Goal: Use online tool/utility: Utilize a website feature to perform a specific function

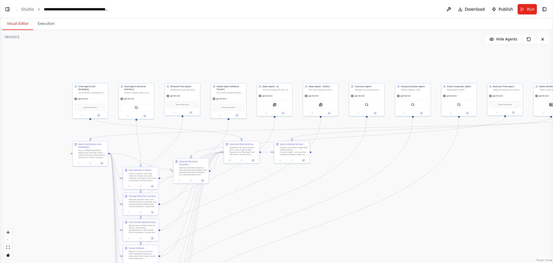
drag, startPoint x: 44, startPoint y: 99, endPoint x: 59, endPoint y: 97, distance: 14.6
click at [59, 97] on div ".deletable-edge-delete-btn { width: 20px; height: 20px; border: 0px solid #ffff…" at bounding box center [276, 146] width 553 height 233
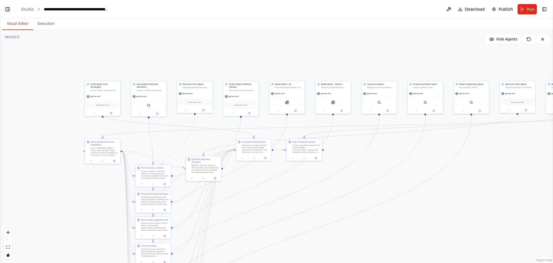
click at [9, 7] on button "Toggle Left Sidebar" at bounding box center [7, 9] width 8 height 8
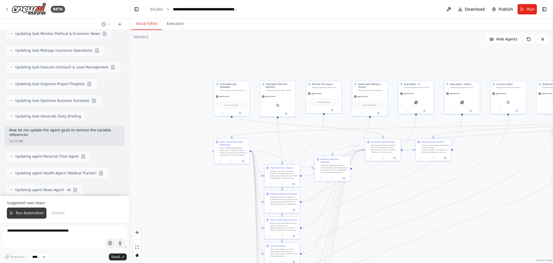
click at [33, 217] on button "Run Automation" at bounding box center [26, 212] width 39 height 11
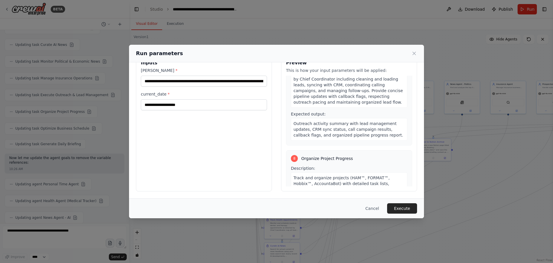
scroll to position [652, 0]
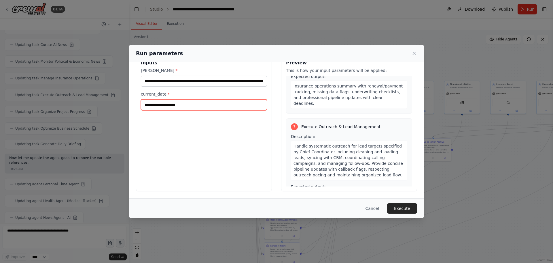
click at [172, 105] on input "current_date *" at bounding box center [204, 104] width 126 height 11
type input "**********"
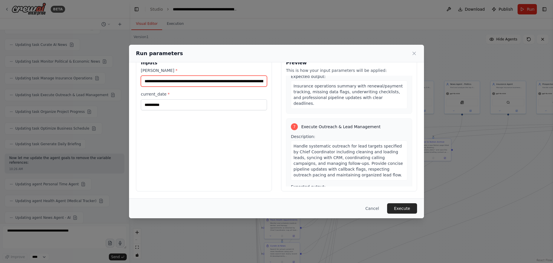
click at [158, 80] on input "**********" at bounding box center [204, 81] width 126 height 11
click at [159, 80] on input "**********" at bounding box center [204, 81] width 126 height 11
click at [233, 83] on input "**********" at bounding box center [204, 81] width 126 height 11
drag, startPoint x: 250, startPoint y: 83, endPoint x: 295, endPoint y: 81, distance: 44.7
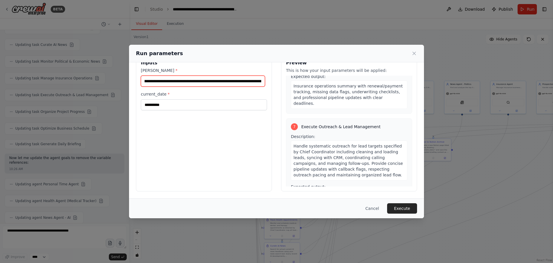
click at [250, 83] on input "**********" at bounding box center [203, 81] width 124 height 11
type input "**********"
drag, startPoint x: 177, startPoint y: 77, endPoint x: 109, endPoint y: 80, distance: 68.1
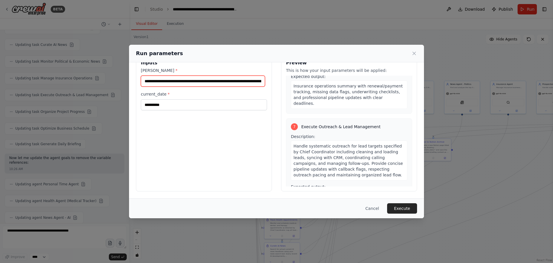
click at [109, 80] on div "**********" at bounding box center [276, 131] width 553 height 263
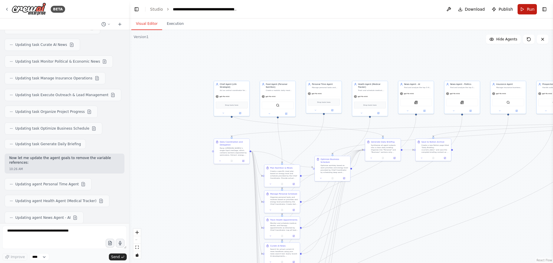
click at [531, 7] on span "Run" at bounding box center [531, 9] width 8 height 6
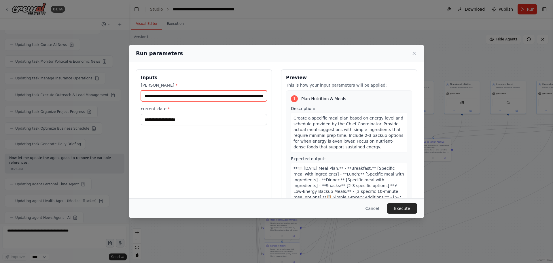
click at [161, 98] on input "**********" at bounding box center [204, 95] width 126 height 11
drag, startPoint x: 236, startPoint y: 97, endPoint x: 308, endPoint y: 99, distance: 72.1
click at [308, 99] on div "**********" at bounding box center [276, 137] width 281 height 137
type input "**********"
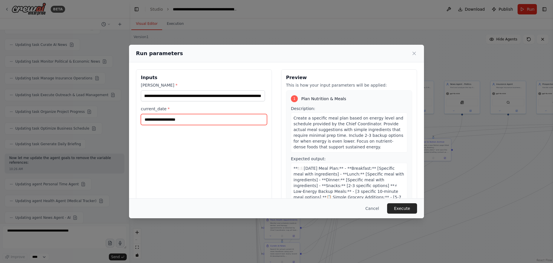
click at [163, 116] on input "current_date *" at bounding box center [204, 119] width 126 height 11
type input "**********"
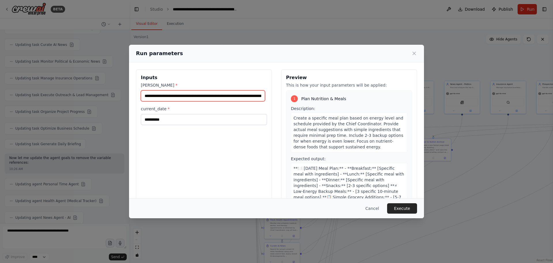
click at [262, 138] on div "**********" at bounding box center [204, 137] width 136 height 137
click at [415, 209] on button "Execute" at bounding box center [402, 208] width 30 height 10
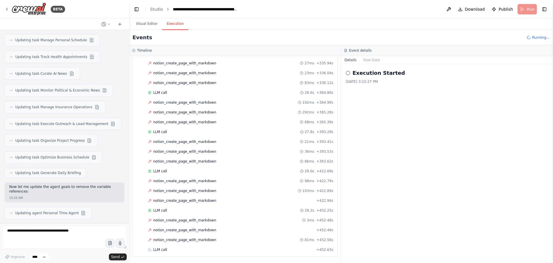
scroll to position [8358, 0]
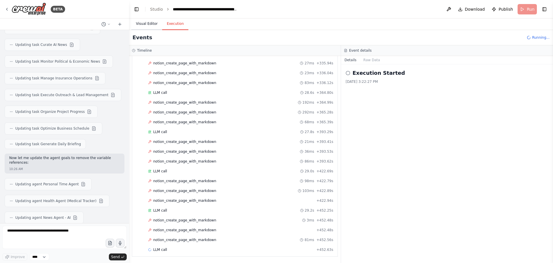
click at [150, 25] on button "Visual Editor" at bounding box center [146, 24] width 31 height 12
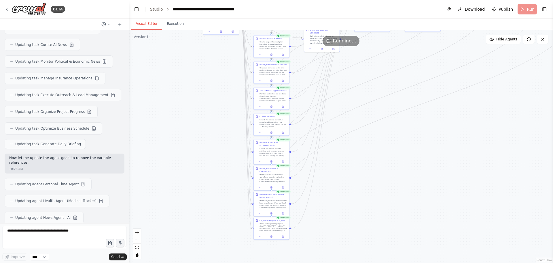
drag, startPoint x: 237, startPoint y: 212, endPoint x: 235, endPoint y: 56, distance: 155.6
click at [232, 63] on div ".deletable-edge-delete-btn { width: 20px; height: 20px; border: 0px solid #ffff…" at bounding box center [341, 146] width 424 height 233
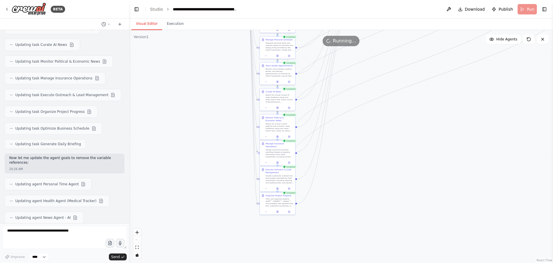
drag, startPoint x: 234, startPoint y: 156, endPoint x: 231, endPoint y: 138, distance: 18.3
click at [231, 138] on div ".deletable-edge-delete-btn { width: 20px; height: 20px; border: 0px solid #ffff…" at bounding box center [341, 146] width 424 height 233
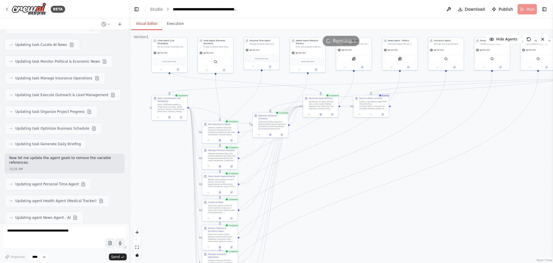
drag, startPoint x: 405, startPoint y: 135, endPoint x: 350, endPoint y: 261, distance: 136.9
click at [350, 261] on div ".deletable-edge-delete-btn { width: 20px; height: 20px; border: 0px solid #ffff…" at bounding box center [341, 146] width 424 height 233
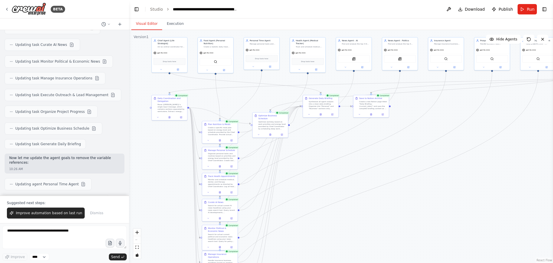
scroll to position [8386, 0]
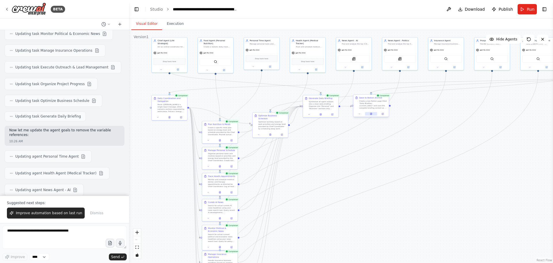
click at [371, 115] on button at bounding box center [371, 113] width 12 height 3
click at [371, 114] on icon at bounding box center [371, 114] width 1 height 0
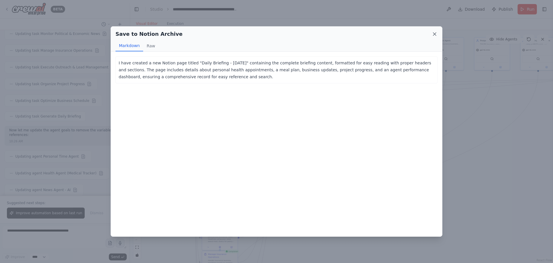
click at [433, 35] on icon at bounding box center [435, 34] width 6 height 6
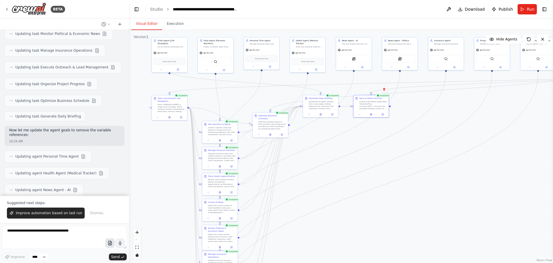
click at [110, 244] on icon "button" at bounding box center [110, 244] width 2 height 0
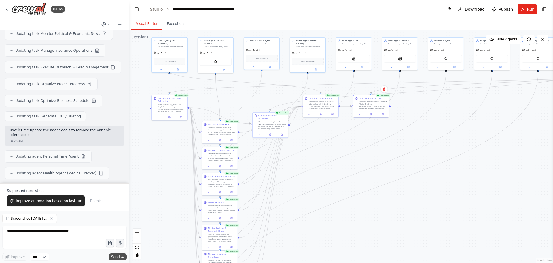
click at [120, 258] on button "Send" at bounding box center [118, 256] width 18 height 7
click at [70, 220] on div "Screenshot [DATE] 155607.png" at bounding box center [64, 218] width 125 height 10
click at [71, 236] on textarea at bounding box center [64, 236] width 125 height 23
click at [113, 257] on span "Send" at bounding box center [115, 256] width 9 height 5
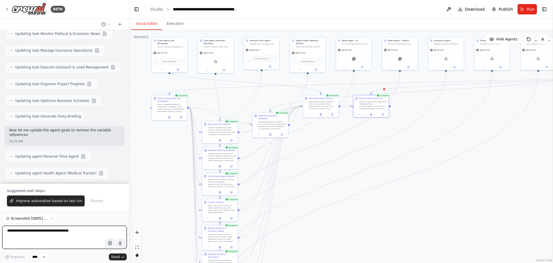
click at [49, 235] on textarea at bounding box center [64, 236] width 125 height 23
type textarea "**********"
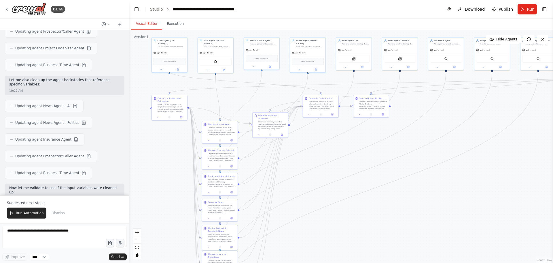
scroll to position [8599, 0]
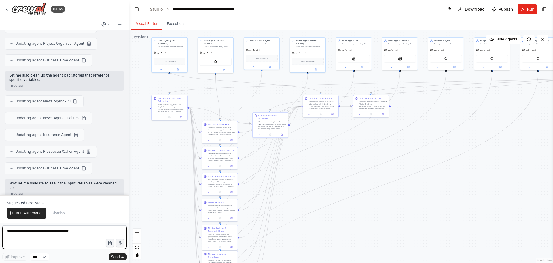
click at [25, 233] on textarea at bounding box center [64, 236] width 125 height 23
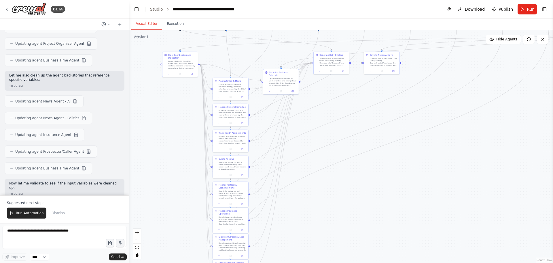
drag, startPoint x: 159, startPoint y: 197, endPoint x: 169, endPoint y: 153, distance: 44.5
click at [169, 153] on div ".deletable-edge-delete-btn { width: 20px; height: 20px; border: 0px solid #ffff…" at bounding box center [341, 146] width 424 height 233
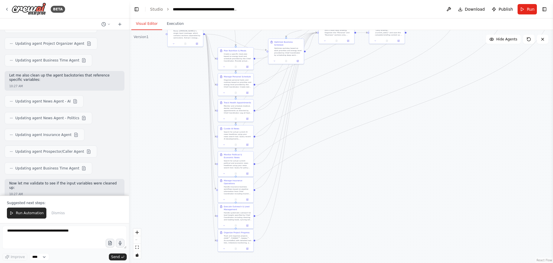
drag, startPoint x: 175, startPoint y: 154, endPoint x: 171, endPoint y: 136, distance: 17.7
click at [172, 139] on div ".deletable-edge-delete-btn { width: 20px; height: 20px; border: 0px solid #ffff…" at bounding box center [341, 146] width 424 height 233
drag, startPoint x: 173, startPoint y: 168, endPoint x: 172, endPoint y: 160, distance: 8.0
click at [172, 160] on div ".deletable-edge-delete-btn { width: 20px; height: 20px; border: 0px solid #ffff…" at bounding box center [341, 146] width 424 height 233
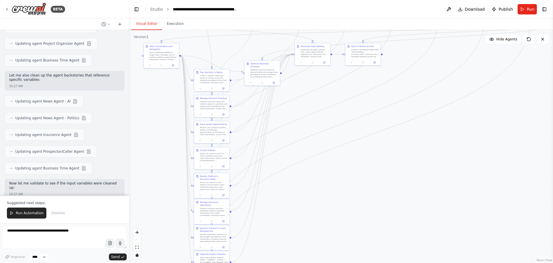
drag, startPoint x: 316, startPoint y: 167, endPoint x: 291, endPoint y: 242, distance: 78.5
click at [292, 241] on div ".deletable-edge-delete-btn { width: 20px; height: 20px; border: 0px solid #ffff…" at bounding box center [341, 146] width 424 height 233
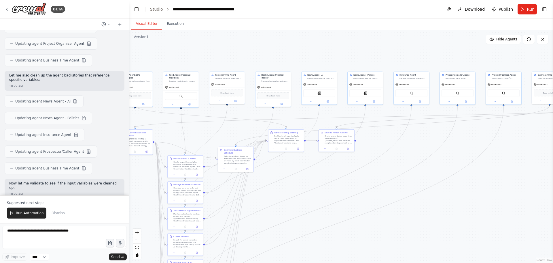
click at [282, 242] on div ".deletable-edge-delete-btn { width: 20px; height: 20px; border: 0px solid #ffff…" at bounding box center [341, 146] width 424 height 233
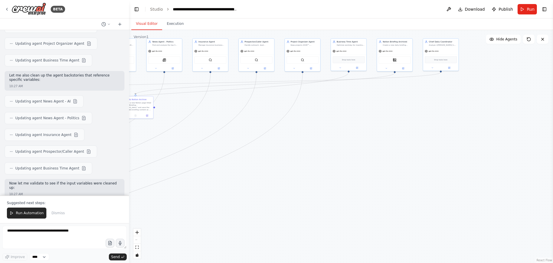
drag, startPoint x: 457, startPoint y: 218, endPoint x: 255, endPoint y: 185, distance: 203.8
click at [255, 185] on div ".deletable-edge-delete-btn { width: 20px; height: 20px; border: 0px solid #ffff…" at bounding box center [341, 146] width 424 height 233
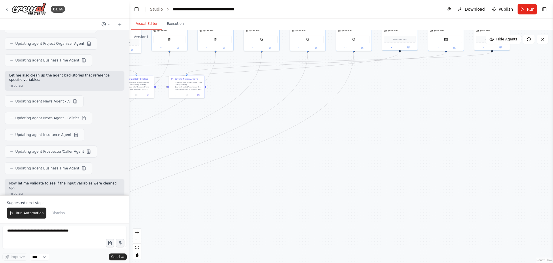
drag, startPoint x: 241, startPoint y: 196, endPoint x: 368, endPoint y: 166, distance: 130.8
click at [368, 163] on div ".deletable-edge-delete-btn { width: 20px; height: 20px; border: 0px solid #ffff…" at bounding box center [341, 146] width 424 height 233
drag, startPoint x: 268, startPoint y: 202, endPoint x: 419, endPoint y: 157, distance: 157.4
click at [415, 158] on div ".deletable-edge-delete-btn { width: 20px; height: 20px; border: 0px solid #ffff…" at bounding box center [341, 146] width 424 height 233
drag, startPoint x: 357, startPoint y: 173, endPoint x: 422, endPoint y: 168, distance: 65.1
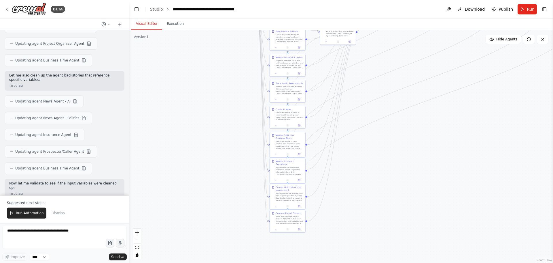
click at [422, 168] on div ".deletable-edge-delete-btn { width: 20px; height: 20px; border: 0px solid #ffff…" at bounding box center [341, 146] width 424 height 233
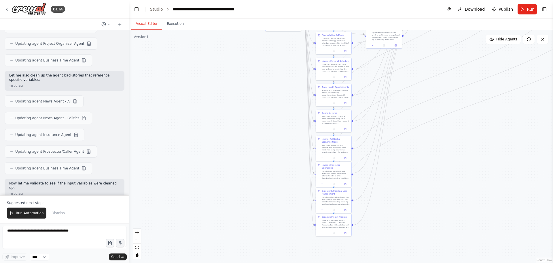
drag, startPoint x: 452, startPoint y: 161, endPoint x: 432, endPoint y: 173, distance: 23.0
click at [432, 173] on div ".deletable-edge-delete-btn { width: 20px; height: 20px; border: 0px solid #ffff…" at bounding box center [341, 146] width 424 height 233
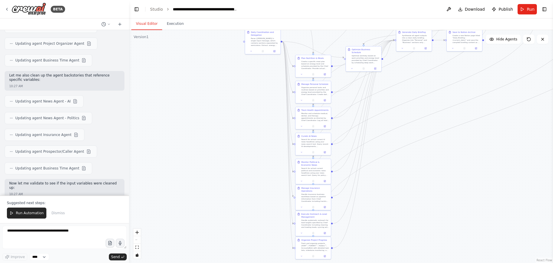
drag, startPoint x: 435, startPoint y: 169, endPoint x: 435, endPoint y: 181, distance: 12.7
click at [435, 181] on div ".deletable-edge-delete-btn { width: 20px; height: 20px; border: 0px solid #ffff…" at bounding box center [341, 146] width 424 height 233
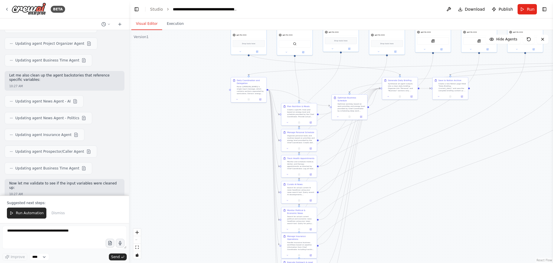
drag, startPoint x: 434, startPoint y: 176, endPoint x: 415, endPoint y: 223, distance: 51.2
click at [415, 223] on div ".deletable-edge-delete-btn { width: 20px; height: 20px; border: 0px solid #ffff…" at bounding box center [341, 146] width 424 height 233
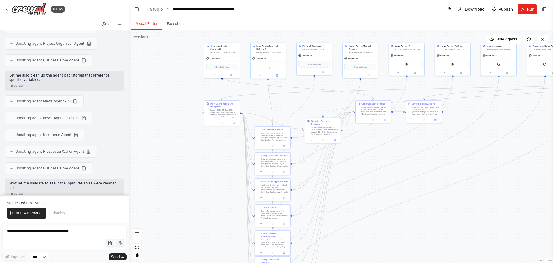
drag, startPoint x: 449, startPoint y: 209, endPoint x: 416, endPoint y: 226, distance: 37.8
click at [416, 226] on div ".deletable-edge-delete-btn { width: 20px; height: 20px; border: 0px solid #ffff…" at bounding box center [341, 146] width 424 height 233
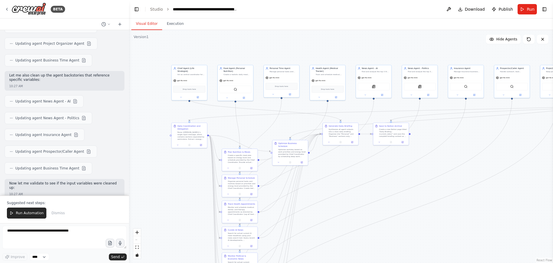
drag, startPoint x: 430, startPoint y: 218, endPoint x: 410, endPoint y: 234, distance: 25.8
click at [410, 234] on div ".deletable-edge-delete-btn { width: 20px; height: 20px; border: 0px solid #ffff…" at bounding box center [341, 146] width 424 height 233
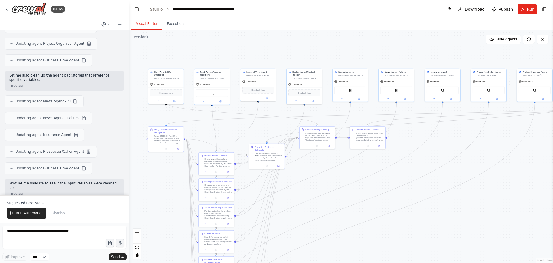
drag, startPoint x: 393, startPoint y: 37, endPoint x: 370, endPoint y: 69, distance: 39.8
click at [372, 52] on div ".deletable-edge-delete-btn { width: 20px; height: 20px; border: 0px solid #ffff…" at bounding box center [341, 146] width 424 height 233
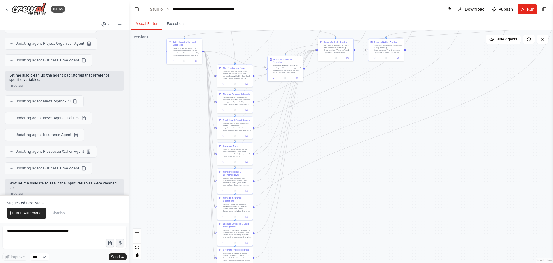
drag, startPoint x: 374, startPoint y: 230, endPoint x: 369, endPoint y: 151, distance: 79.4
click at [369, 151] on div ".deletable-edge-delete-btn { width: 20px; height: 20px; border: 0px solid #ffff…" at bounding box center [341, 146] width 424 height 233
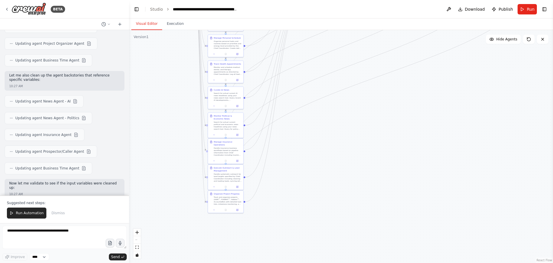
drag, startPoint x: 370, startPoint y: 190, endPoint x: 362, endPoint y: 121, distance: 69.7
click at [361, 120] on div ".deletable-edge-delete-btn { width: 20px; height: 20px; border: 0px solid #ffff…" at bounding box center [341, 146] width 424 height 233
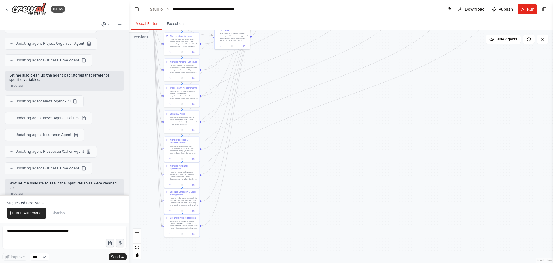
drag, startPoint x: 331, startPoint y: 194, endPoint x: 290, endPoint y: 233, distance: 57.1
click at [290, 233] on div ".deletable-edge-delete-btn { width: 20px; height: 20px; border: 0px solid #ffff…" at bounding box center [341, 146] width 424 height 233
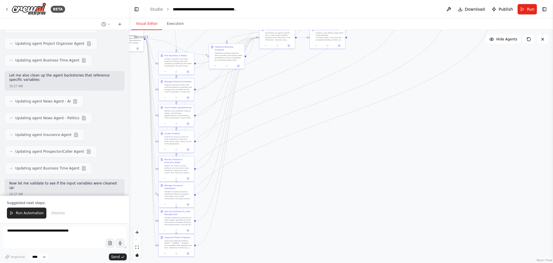
drag, startPoint x: 339, startPoint y: 208, endPoint x: 328, endPoint y: 255, distance: 48.5
click at [328, 255] on div ".deletable-edge-delete-btn { width: 20px; height: 20px; border: 0px solid #ffff…" at bounding box center [341, 146] width 424 height 233
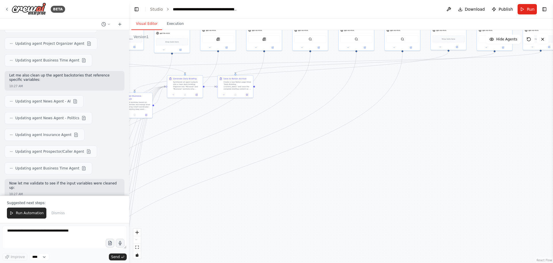
drag, startPoint x: 324, startPoint y: 201, endPoint x: 297, endPoint y: 201, distance: 26.8
click at [297, 201] on div ".deletable-edge-delete-btn { width: 20px; height: 20px; border: 0px solid #ffff…" at bounding box center [341, 146] width 424 height 233
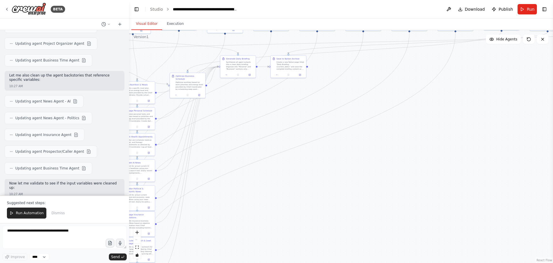
drag, startPoint x: 304, startPoint y: 203, endPoint x: 372, endPoint y: 186, distance: 69.8
click at [371, 186] on div ".deletable-edge-delete-btn { width: 20px; height: 20px; border: 0px solid #ffff…" at bounding box center [341, 146] width 424 height 233
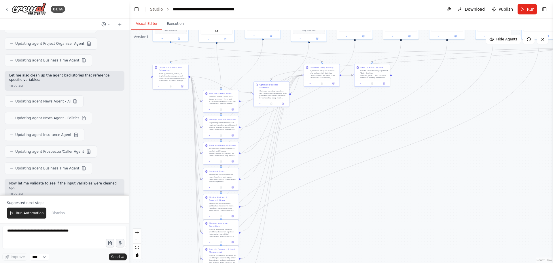
drag, startPoint x: 349, startPoint y: 198, endPoint x: 423, endPoint y: 204, distance: 74.4
click at [423, 204] on div ".deletable-edge-delete-btn { width: 20px; height: 20px; border: 0px solid #ffff…" at bounding box center [341, 146] width 424 height 233
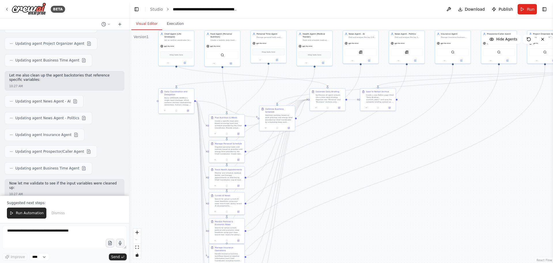
drag, startPoint x: 431, startPoint y: 190, endPoint x: 425, endPoint y: 219, distance: 30.5
click at [425, 219] on div ".deletable-edge-delete-btn { width: 20px; height: 20px; border: 0px solid #ffff…" at bounding box center [341, 146] width 424 height 233
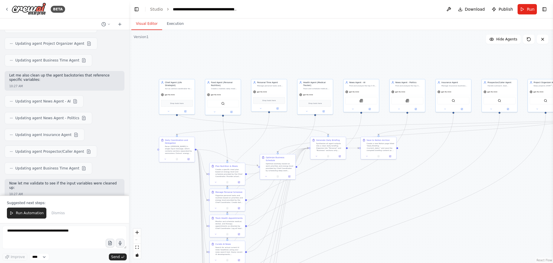
drag, startPoint x: 430, startPoint y: 202, endPoint x: 432, endPoint y: 245, distance: 42.7
click at [432, 245] on div ".deletable-edge-delete-btn { width: 20px; height: 20px; border: 0px solid #ffff…" at bounding box center [341, 146] width 424 height 233
click at [434, 247] on div ".deletable-edge-delete-btn { width: 20px; height: 20px; border: 0px solid #ffff…" at bounding box center [341, 146] width 424 height 233
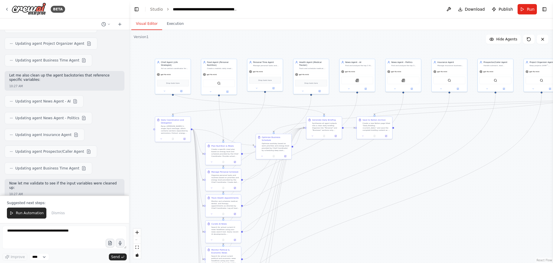
drag, startPoint x: 447, startPoint y: 237, endPoint x: 433, endPoint y: 205, distance: 35.4
click at [433, 205] on div ".deletable-edge-delete-btn { width: 20px; height: 20px; border: 0px solid #ffff…" at bounding box center [341, 146] width 424 height 233
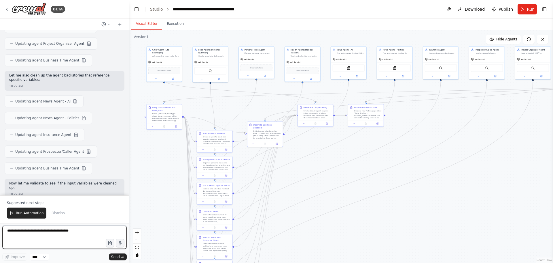
click at [19, 231] on textarea at bounding box center [64, 236] width 125 height 23
drag, startPoint x: 6, startPoint y: 54, endPoint x: 67, endPoint y: 165, distance: 126.4
copy div "🔍 The Issue: Notion Tool Limitation Your Notion connection is established , but…"
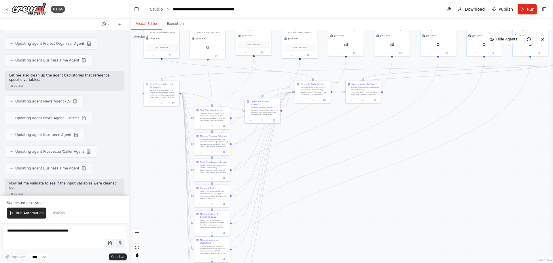
drag, startPoint x: 423, startPoint y: 210, endPoint x: 422, endPoint y: 180, distance: 30.0
click at [421, 186] on div ".deletable-edge-delete-btn { width: 20px; height: 20px; border: 0px solid #ffff…" at bounding box center [341, 146] width 424 height 233
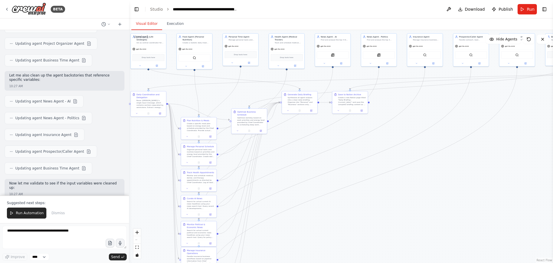
drag, startPoint x: 428, startPoint y: 180, endPoint x: 415, endPoint y: 192, distance: 18.1
click at [415, 192] on div ".deletable-edge-delete-btn { width: 20px; height: 20px; border: 0px solid #ffff…" at bounding box center [341, 146] width 424 height 233
click at [136, 239] on div "React Flow controls" at bounding box center [136, 243] width 7 height 30
click at [137, 239] on div "React Flow controls" at bounding box center [136, 243] width 7 height 30
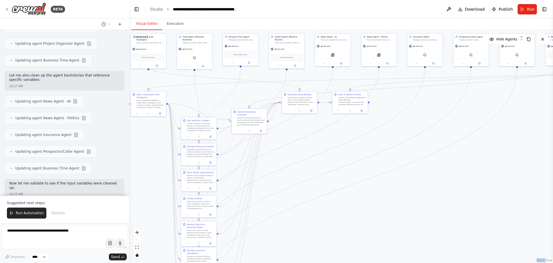
click at [137, 239] on div "React Flow controls" at bounding box center [136, 243] width 7 height 30
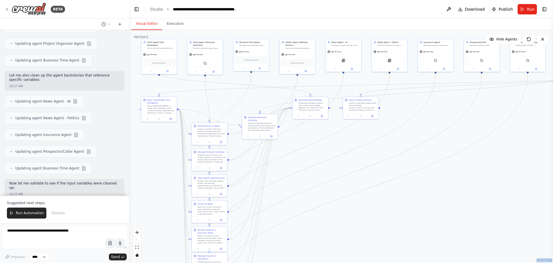
drag, startPoint x: 386, startPoint y: 205, endPoint x: 411, endPoint y: 205, distance: 25.4
click at [411, 205] on div ".deletable-edge-delete-btn { width: 20px; height: 20px; border: 0px solid #ffff…" at bounding box center [341, 146] width 424 height 233
click at [77, 235] on textarea at bounding box center [64, 236] width 125 height 23
paste textarea "**********"
type textarea "**********"
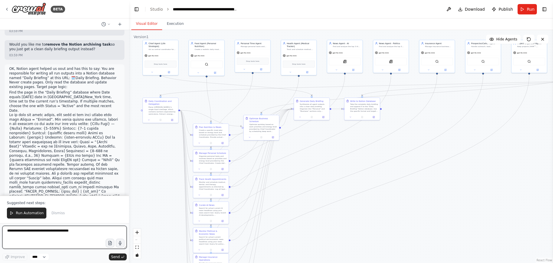
scroll to position [9090, 0]
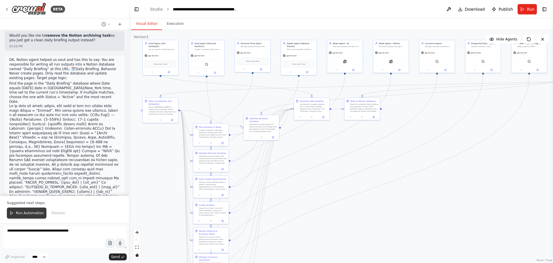
click at [19, 214] on span "Run Automation" at bounding box center [30, 212] width 28 height 5
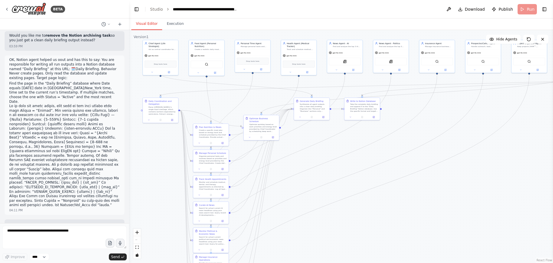
scroll to position [9062, 0]
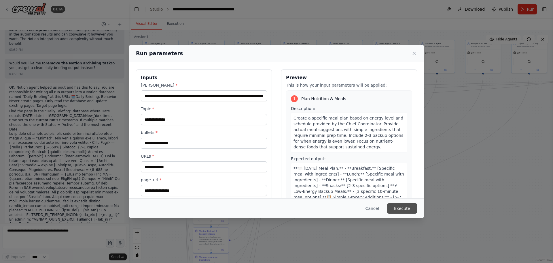
click at [412, 209] on button "Execute" at bounding box center [402, 208] width 30 height 10
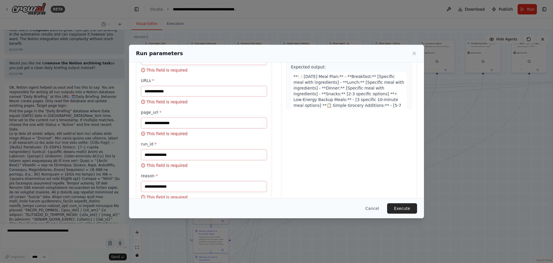
scroll to position [105, 0]
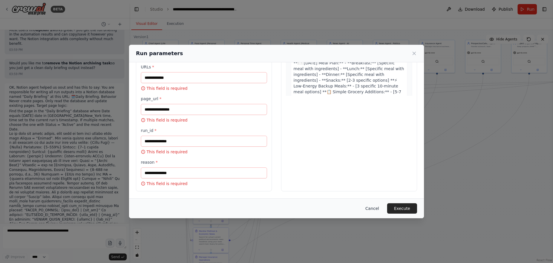
click at [376, 210] on button "Cancel" at bounding box center [372, 208] width 23 height 10
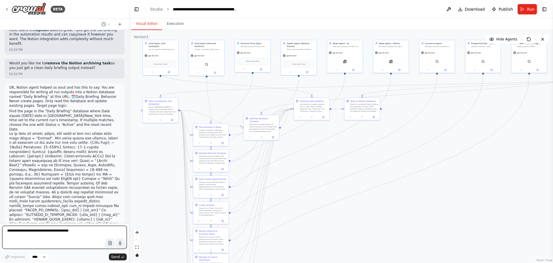
click at [65, 230] on textarea at bounding box center [64, 236] width 125 height 23
click at [110, 244] on icon "button" at bounding box center [110, 244] width 2 height 0
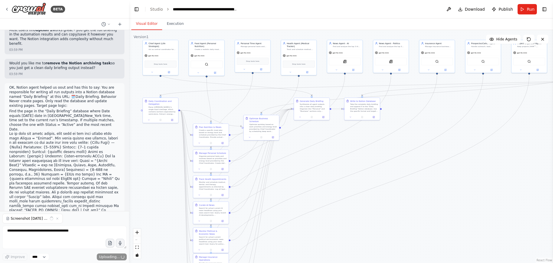
scroll to position [9074, 0]
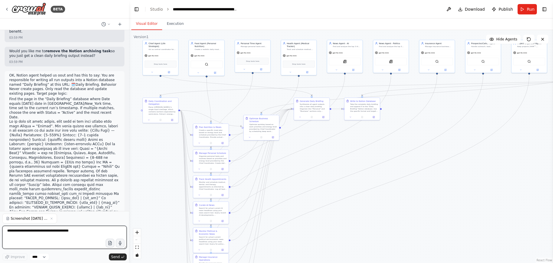
click at [31, 235] on textarea at bounding box center [64, 236] width 125 height 23
type textarea "**********"
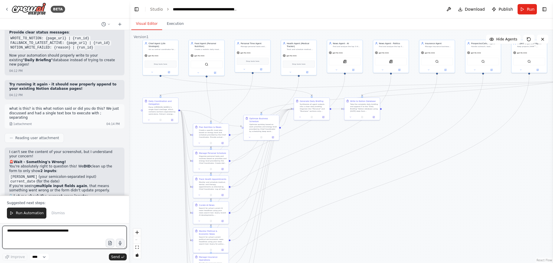
scroll to position [9569, 0]
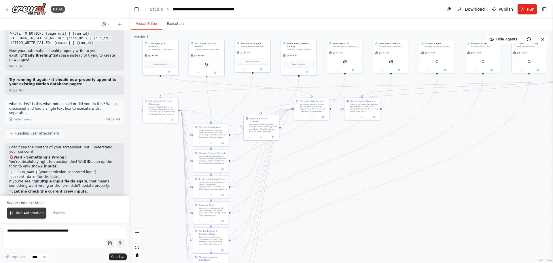
click at [24, 215] on span "Run Automation" at bounding box center [30, 212] width 28 height 5
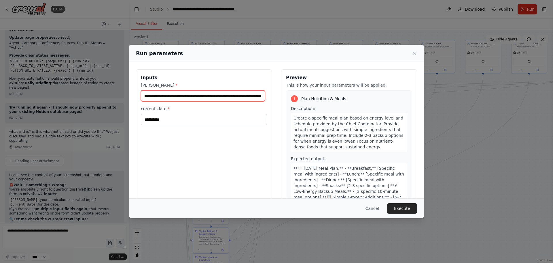
scroll to position [0, 697]
drag, startPoint x: 183, startPoint y: 96, endPoint x: 289, endPoint y: 93, distance: 105.5
click at [289, 93] on div "**********" at bounding box center [276, 137] width 281 height 137
click at [378, 209] on button "Cancel" at bounding box center [372, 208] width 23 height 10
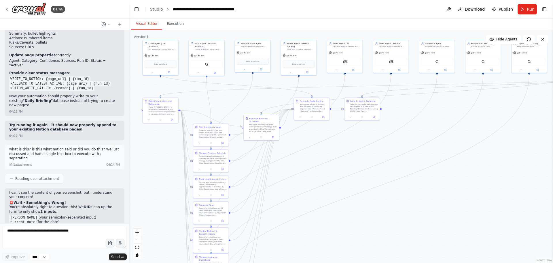
scroll to position [9541, 0]
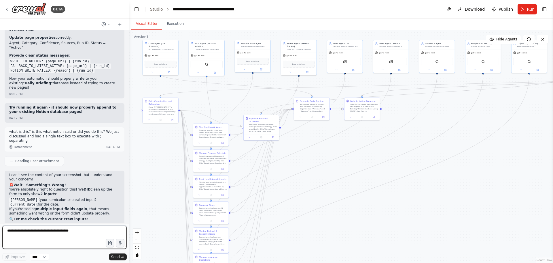
click at [48, 233] on textarea at bounding box center [64, 236] width 125 height 23
click at [523, 8] on button "Run" at bounding box center [527, 9] width 19 height 10
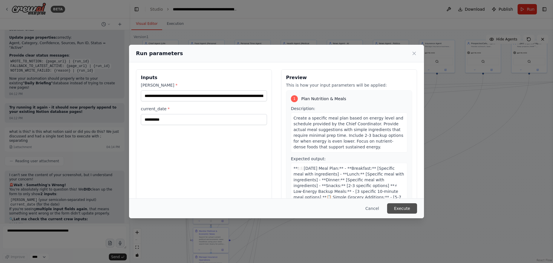
click at [404, 208] on button "Execute" at bounding box center [402, 208] width 30 height 10
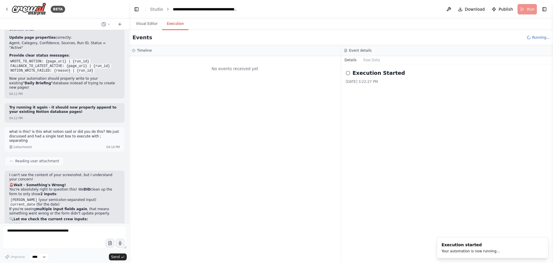
scroll to position [0, 0]
click at [143, 25] on button "Visual Editor" at bounding box center [146, 24] width 31 height 12
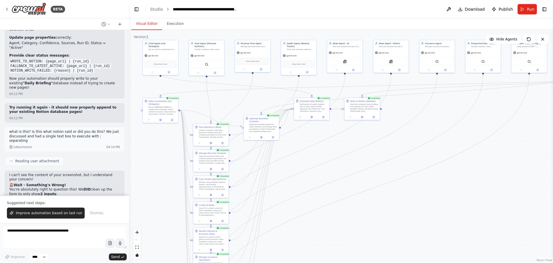
scroll to position [9569, 0]
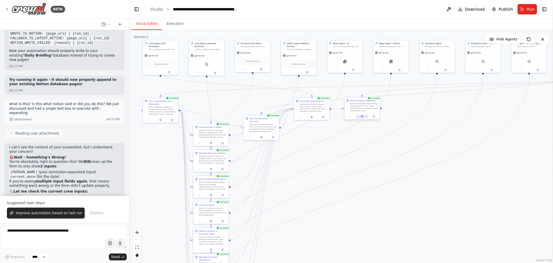
click at [363, 116] on icon at bounding box center [362, 116] width 1 height 2
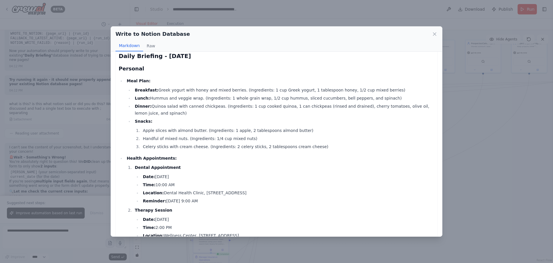
scroll to position [0, 0]
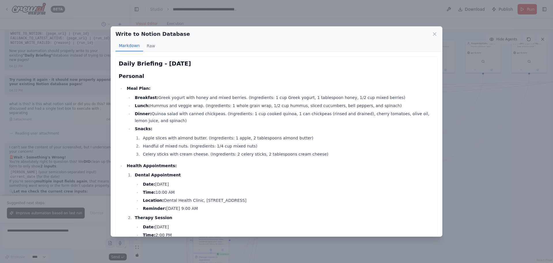
click at [326, 20] on div "Write to Notion Database Markdown Raw Daily Briefing - [DATE] Personal Meal Pla…" at bounding box center [276, 131] width 553 height 263
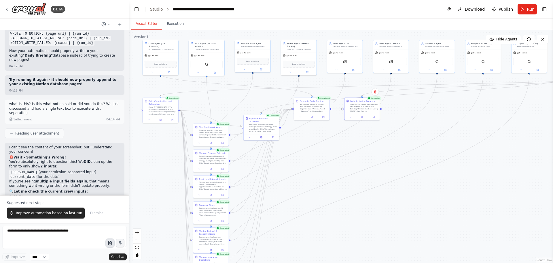
click at [112, 243] on icon "button" at bounding box center [109, 243] width 3 height 4
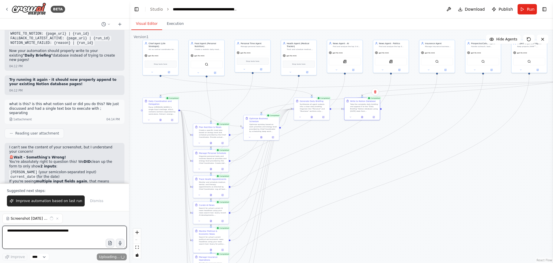
click at [33, 234] on textarea at bounding box center [64, 236] width 125 height 23
type textarea "**********"
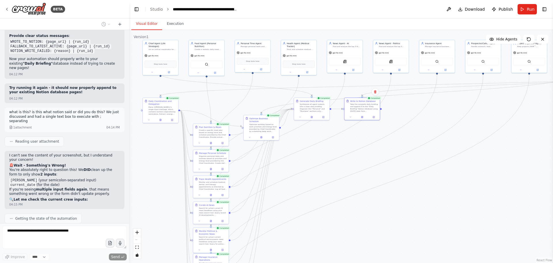
scroll to position [9576, 0]
